Goal: Task Accomplishment & Management: Use online tool/utility

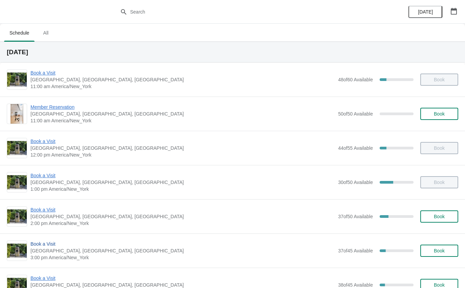
click at [42, 246] on span "Book a Visit" at bounding box center [182, 243] width 304 height 7
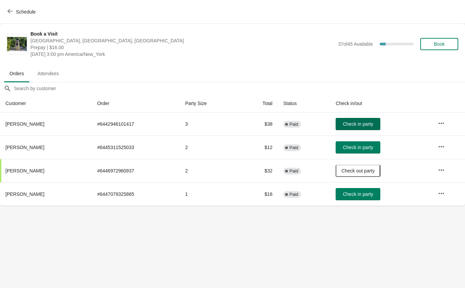
click at [363, 119] on button "Check in party" at bounding box center [358, 124] width 45 height 12
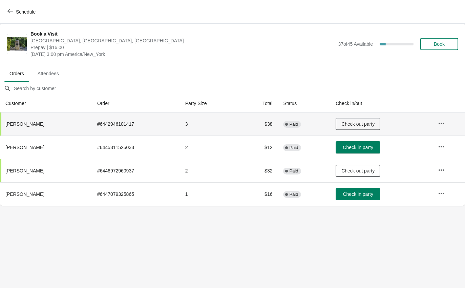
click at [16, 6] on button "Schedule" at bounding box center [22, 12] width 38 height 12
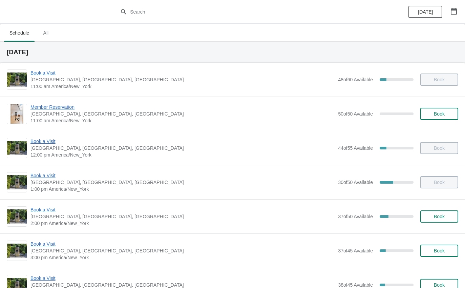
click at [44, 212] on span "Book a Visit" at bounding box center [182, 209] width 304 height 7
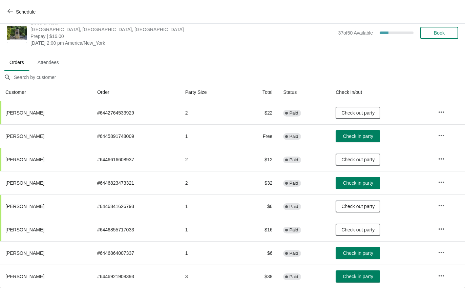
scroll to position [11, 0]
click at [365, 184] on span "Check in party" at bounding box center [358, 182] width 30 height 5
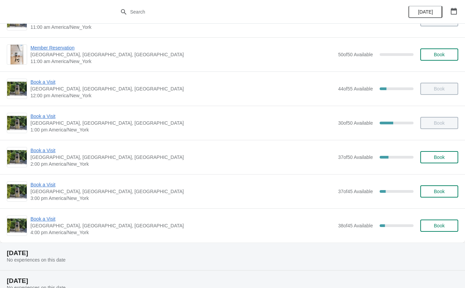
scroll to position [60, 0]
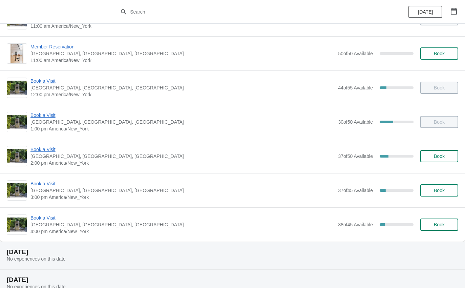
click at [40, 181] on span "Book a Visit" at bounding box center [182, 183] width 304 height 7
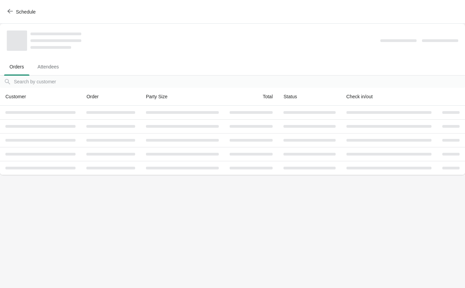
scroll to position [0, 0]
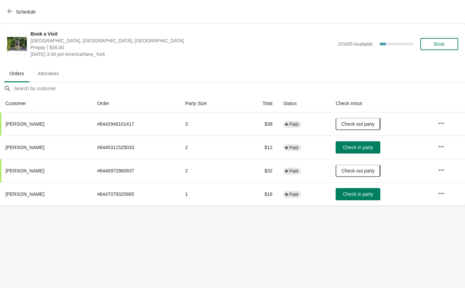
click at [360, 197] on button "Check in party" at bounding box center [358, 194] width 45 height 12
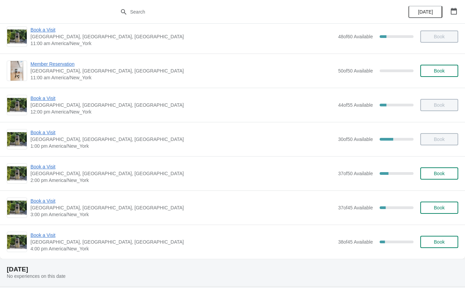
scroll to position [49, 0]
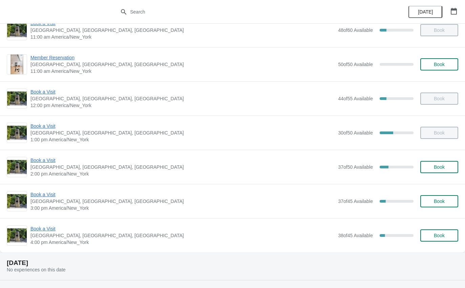
click at [48, 194] on span "Book a Visit" at bounding box center [182, 194] width 304 height 7
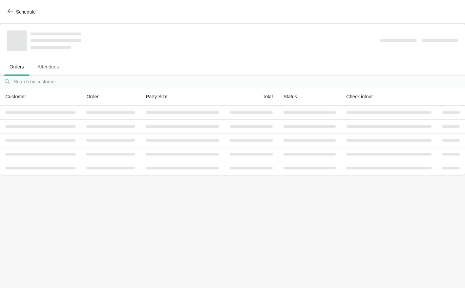
scroll to position [0, 0]
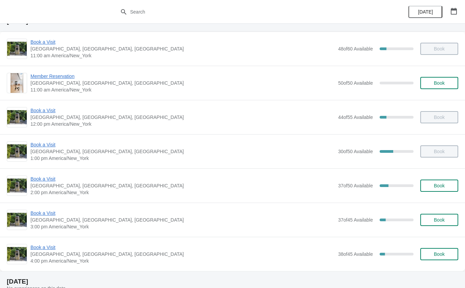
scroll to position [31, 0]
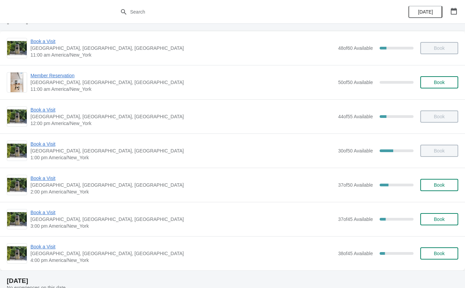
click at [38, 176] on span "Book a Visit" at bounding box center [182, 178] width 304 height 7
